Goal: Task Accomplishment & Management: Use online tool/utility

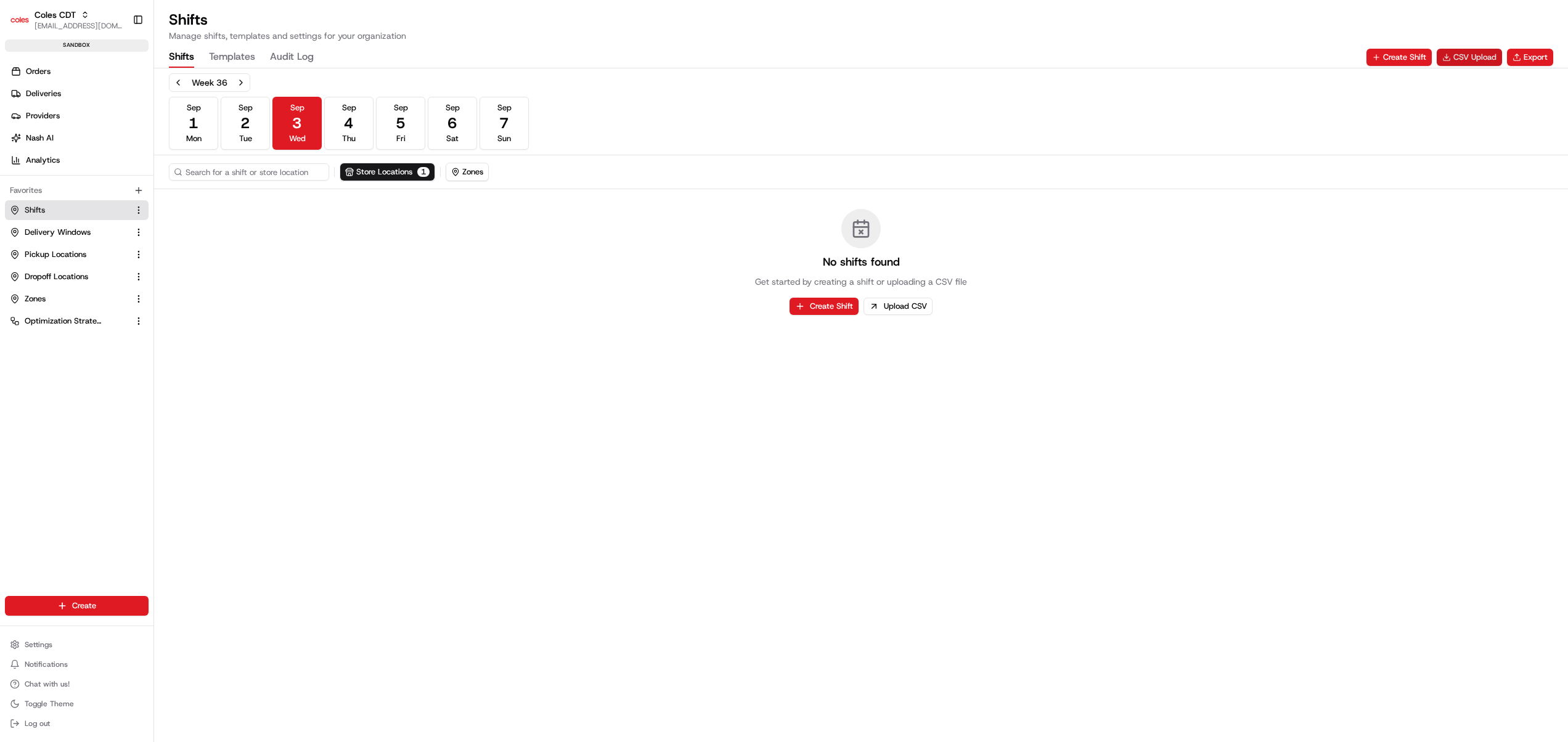
click at [1471, 50] on button "CSV Upload" at bounding box center [1470, 58] width 66 height 18
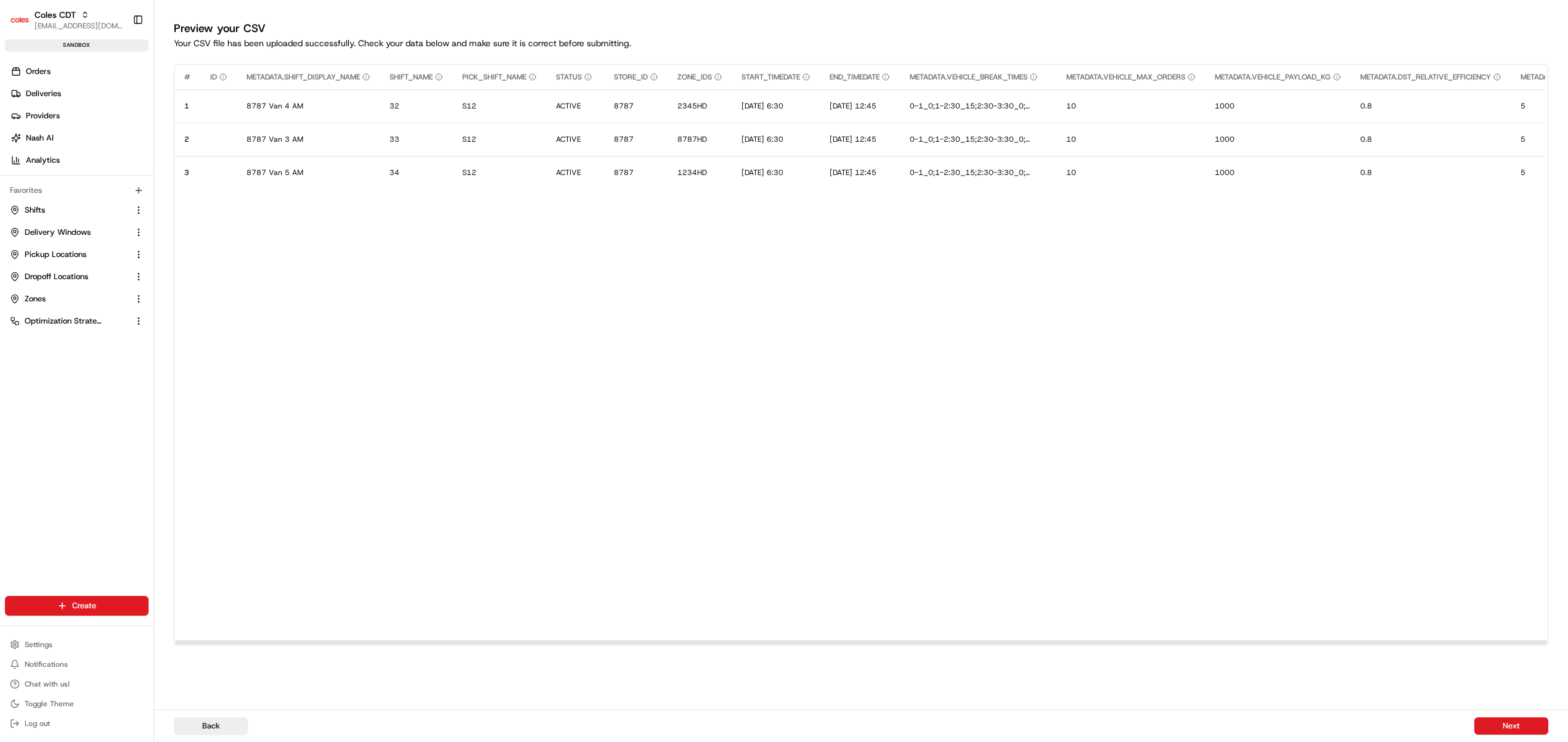
scroll to position [0, 369]
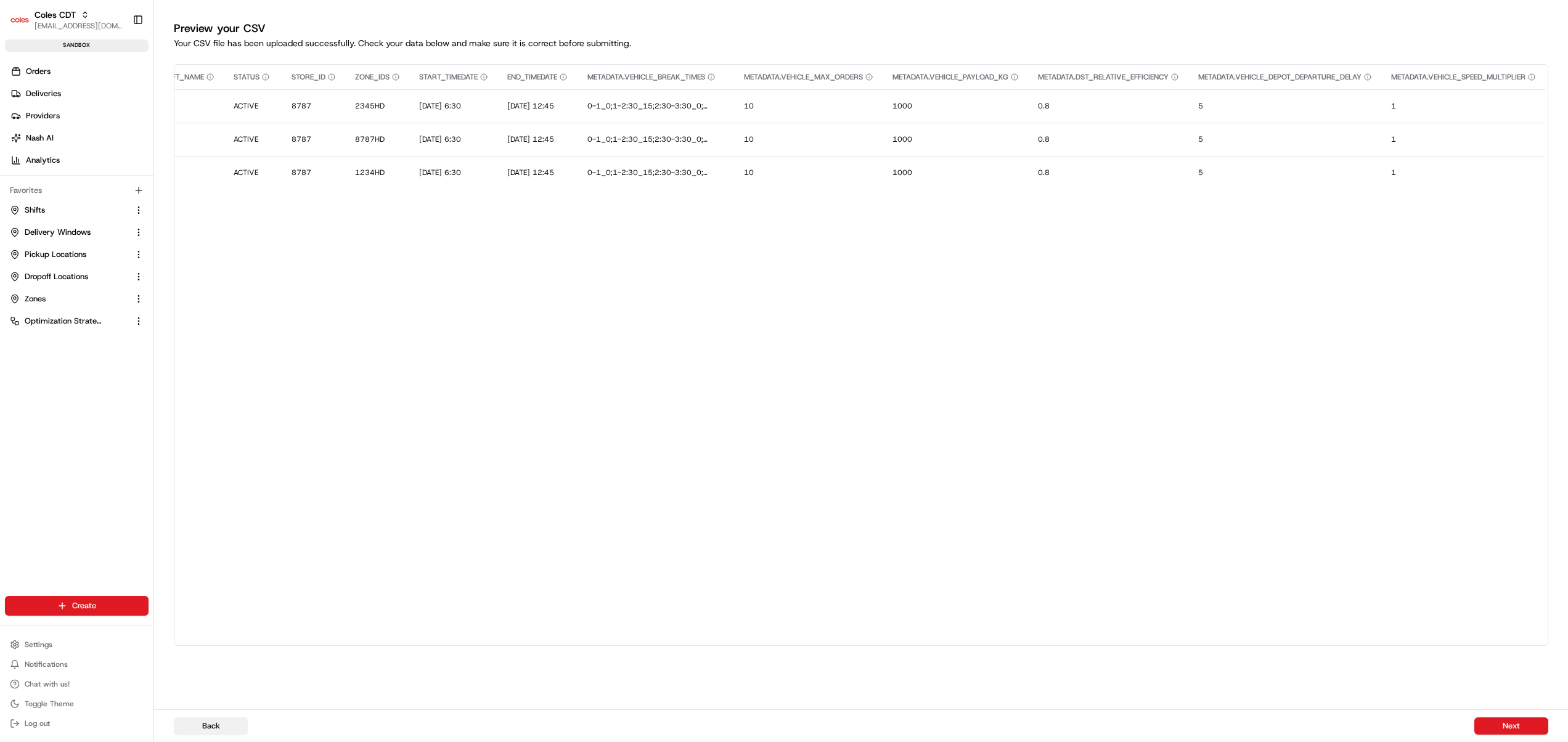
click at [225, 724] on button "Back" at bounding box center [210, 726] width 74 height 18
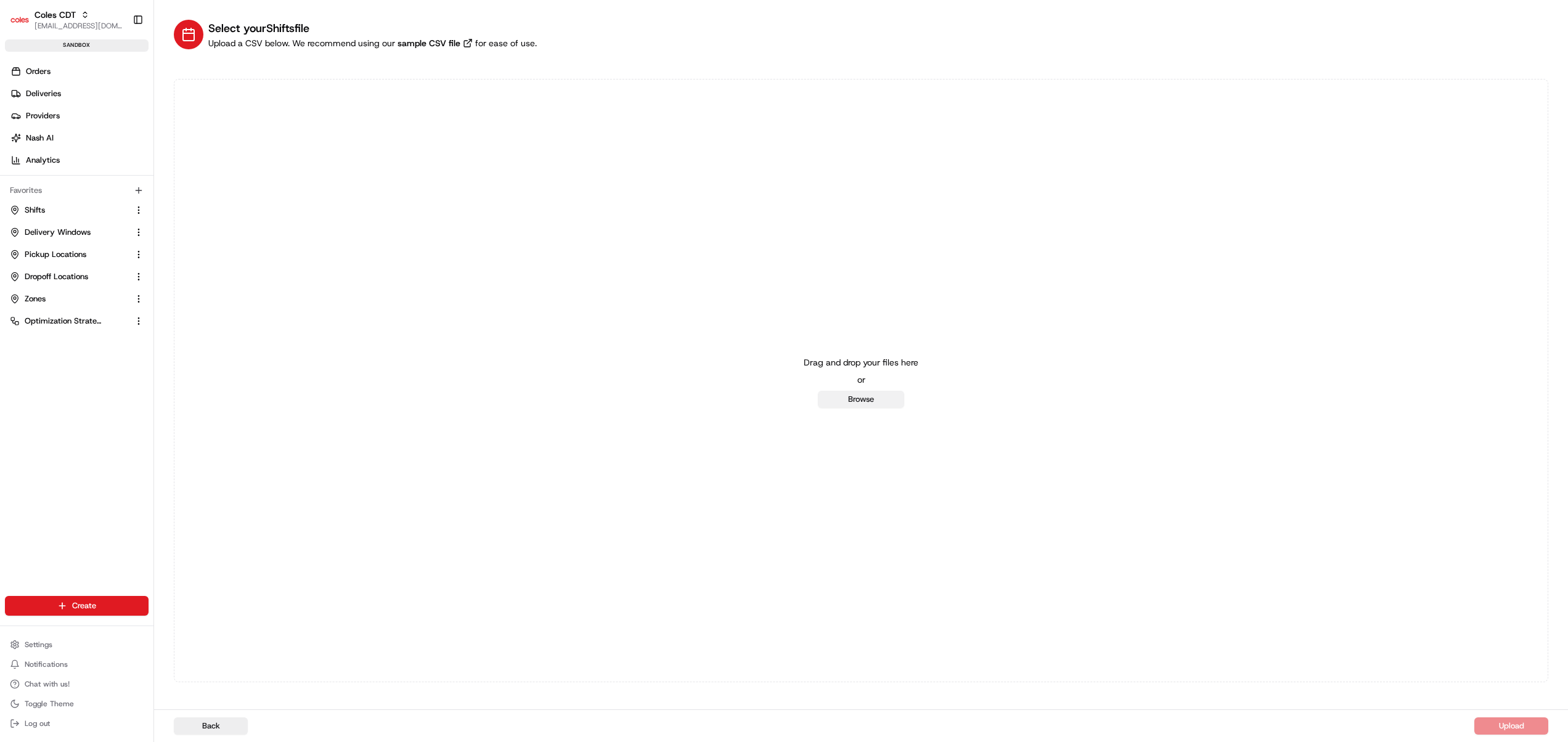
click at [874, 407] on button "Browse" at bounding box center [862, 400] width 86 height 18
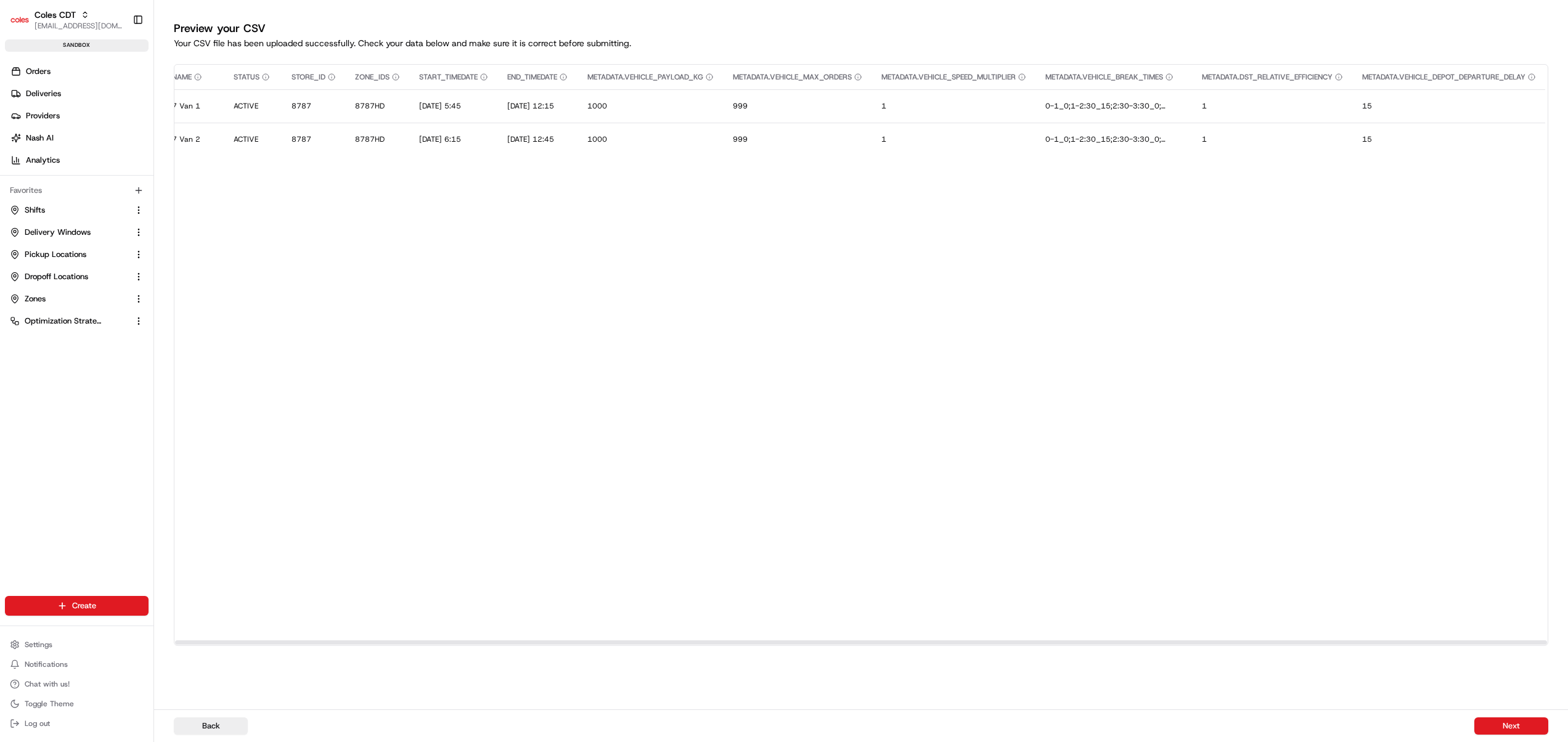
scroll to position [0, 0]
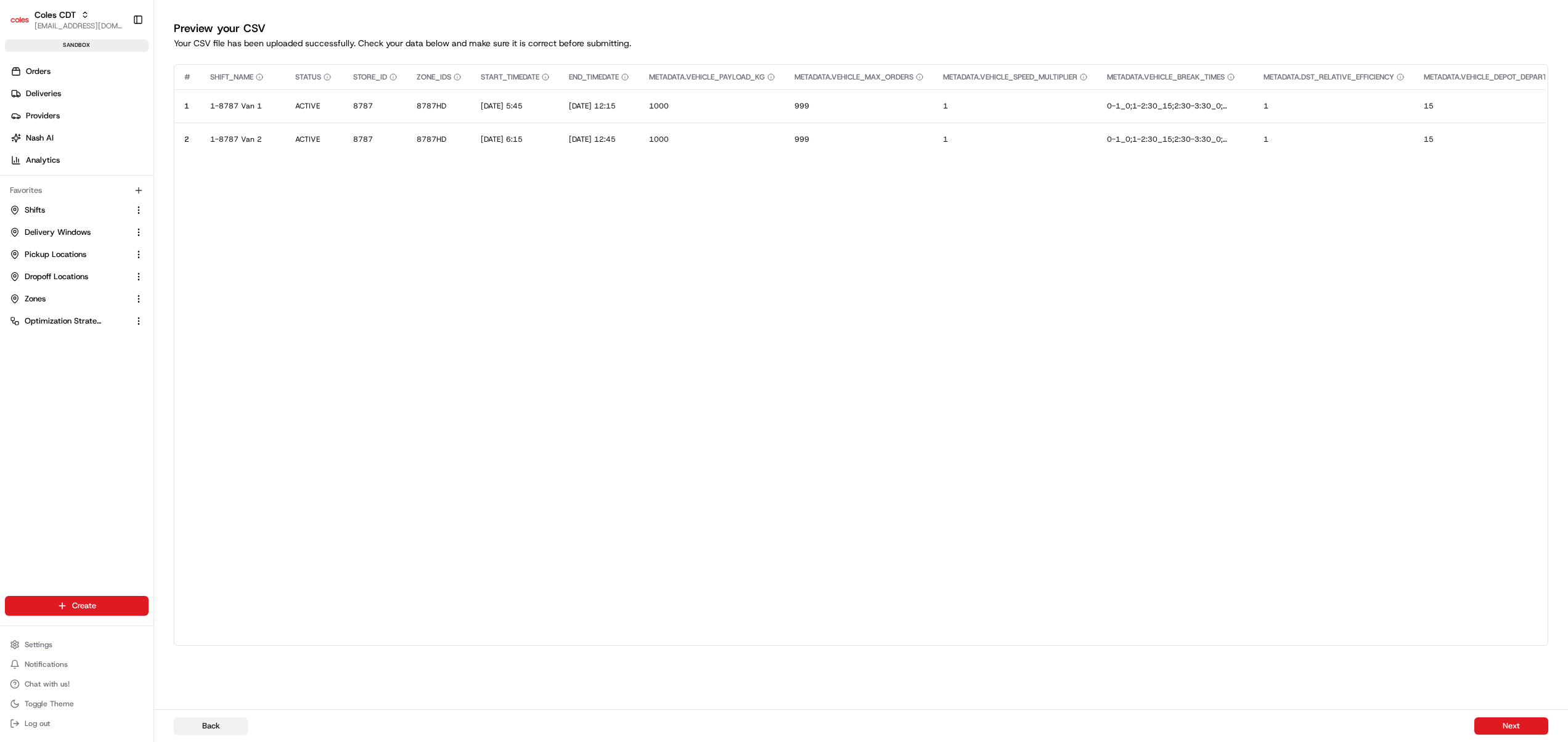
click at [230, 723] on button "Back" at bounding box center [210, 726] width 74 height 18
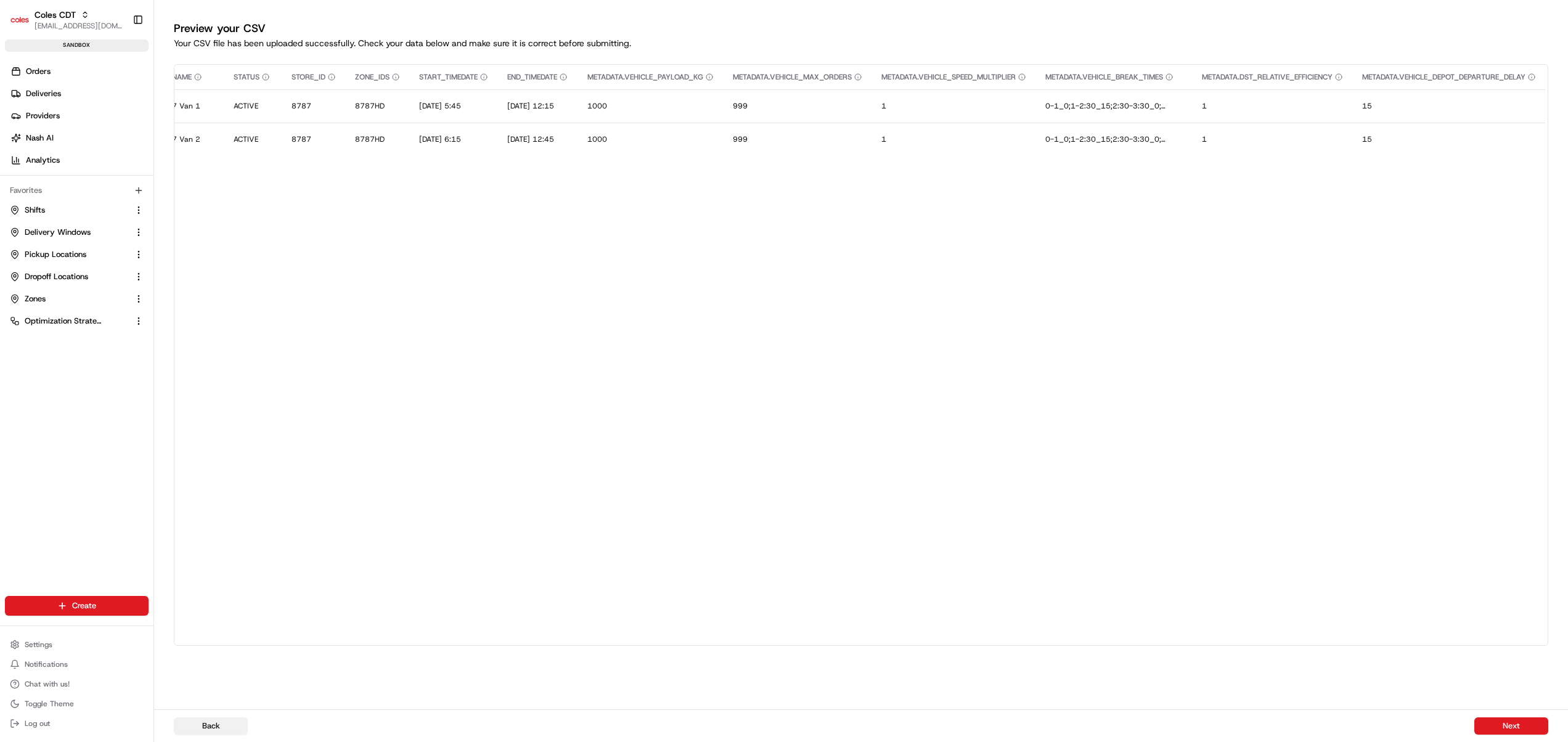
click at [207, 724] on button "Back" at bounding box center [210, 726] width 74 height 18
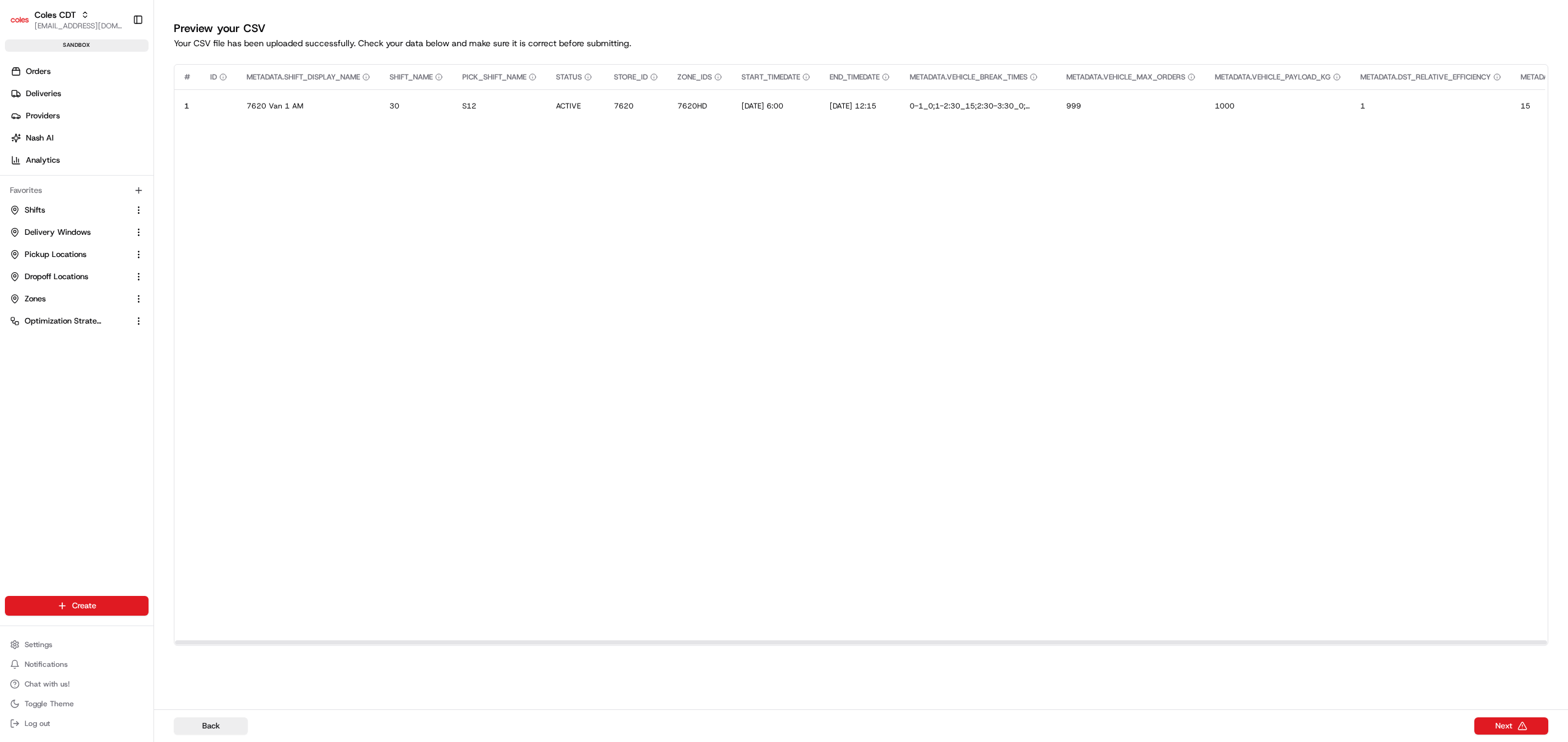
scroll to position [0, 445]
